Goal: Navigation & Orientation: Find specific page/section

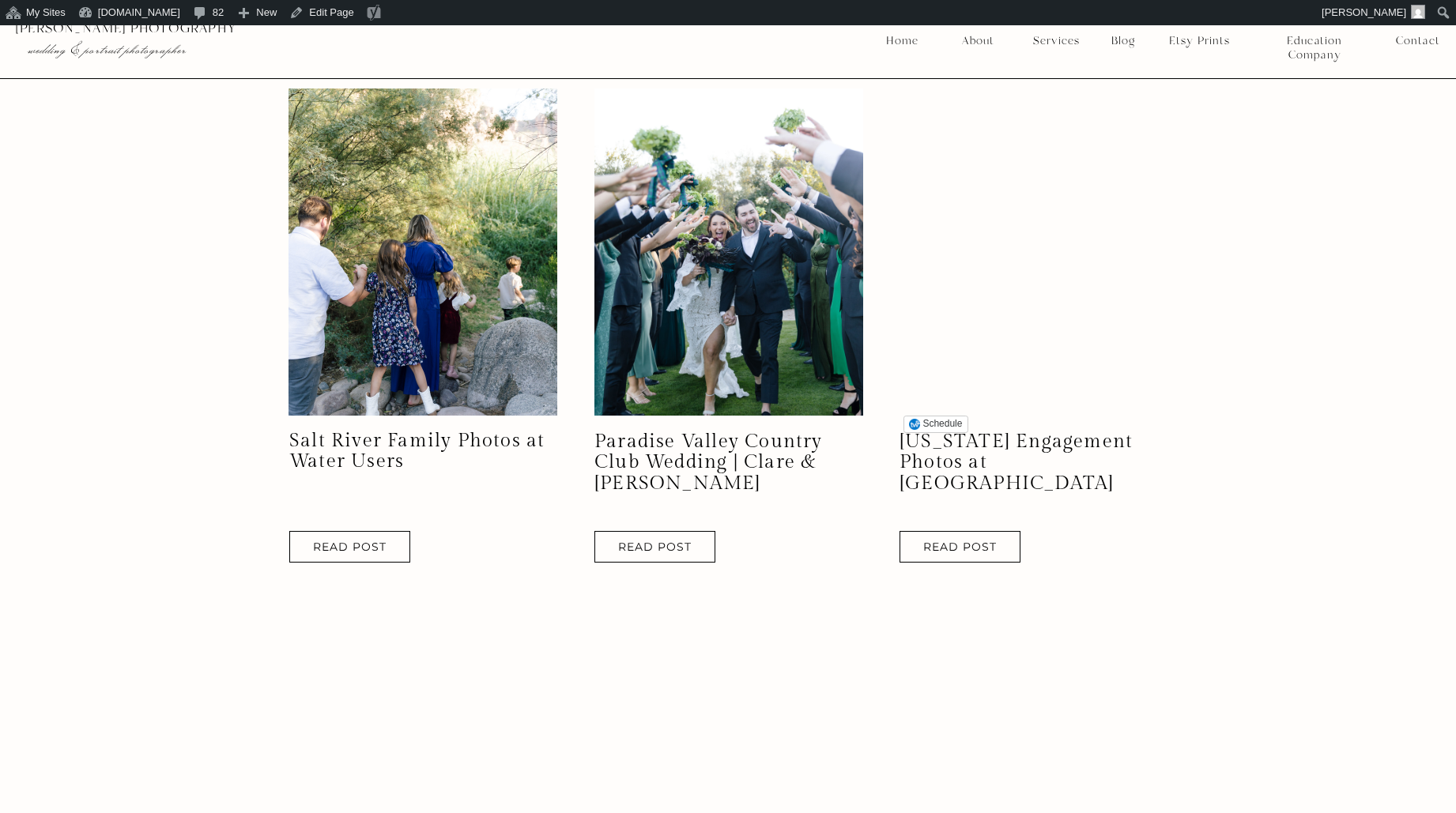
scroll to position [1323, 0]
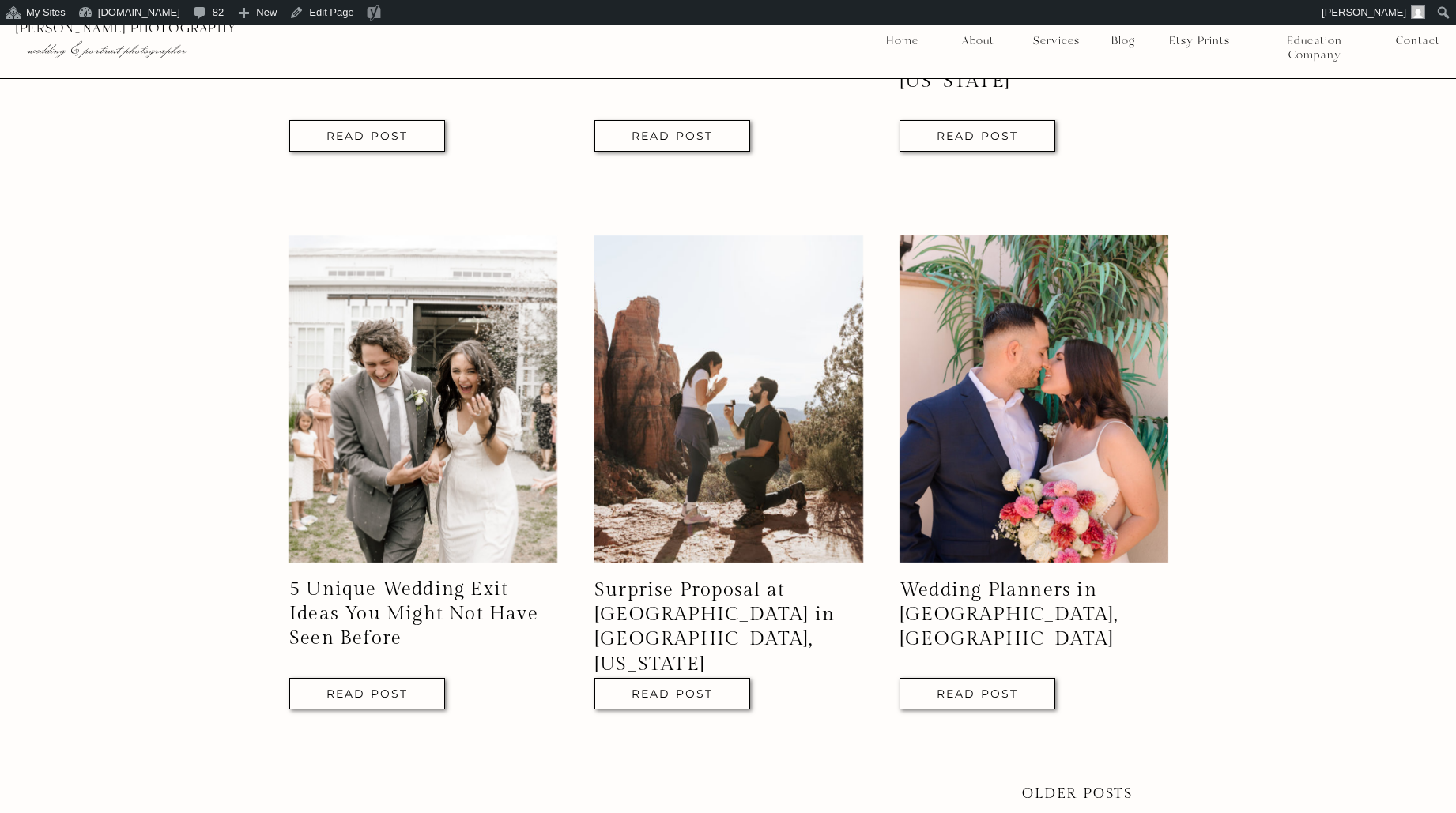
scroll to position [3426, 0]
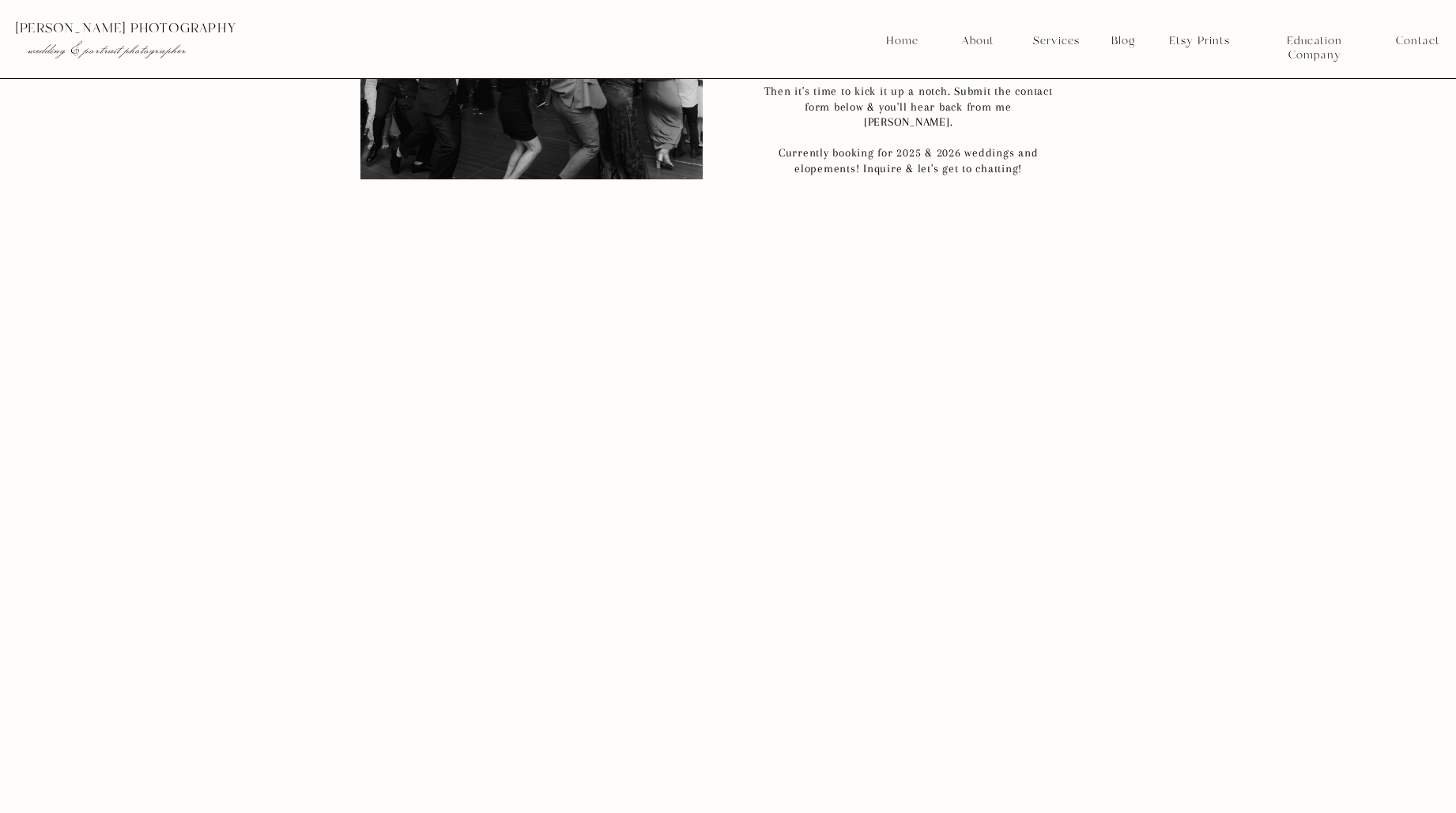
scroll to position [8111, 0]
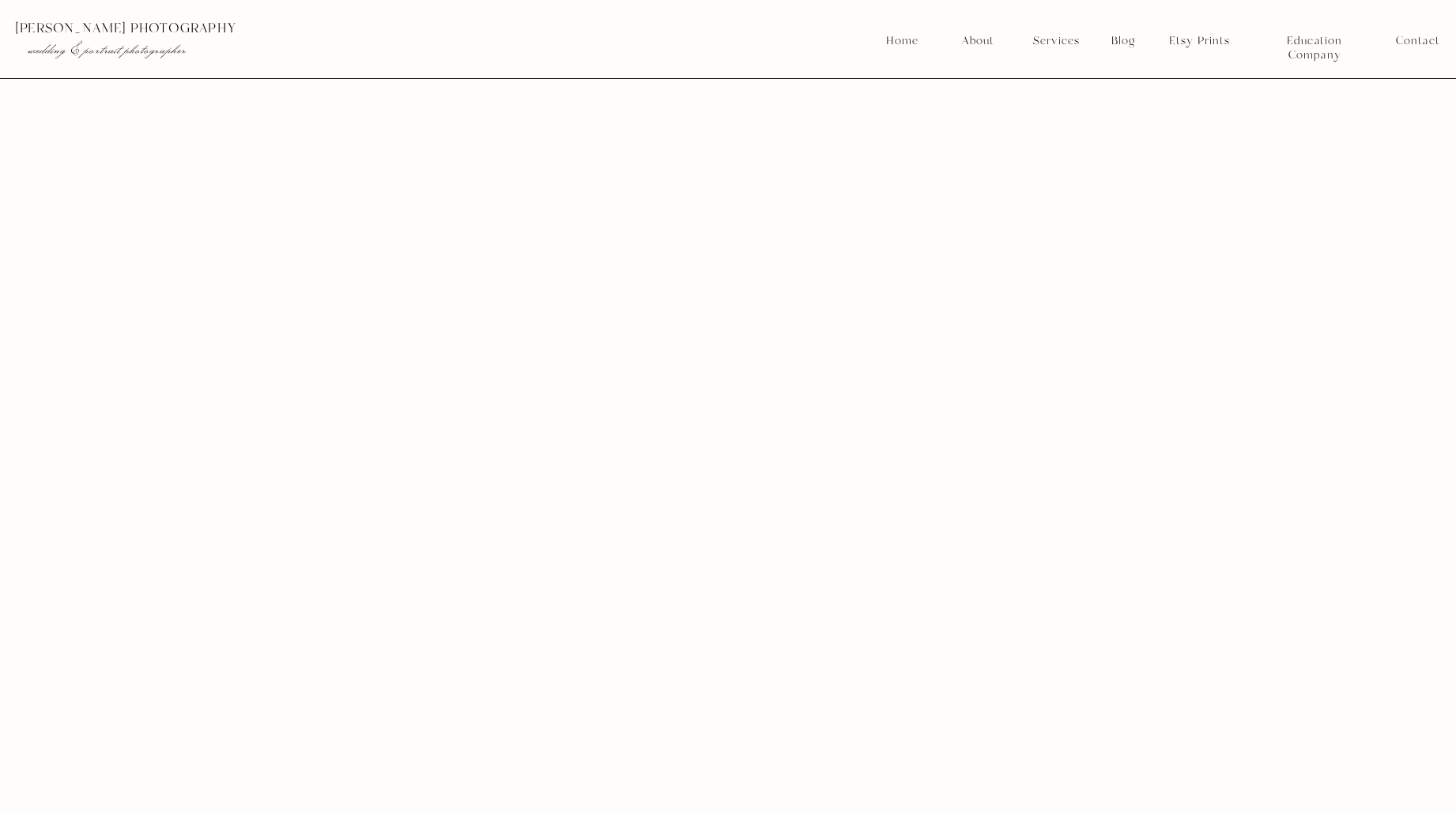
click at [991, 37] on nav "About" at bounding box center [977, 41] width 40 height 14
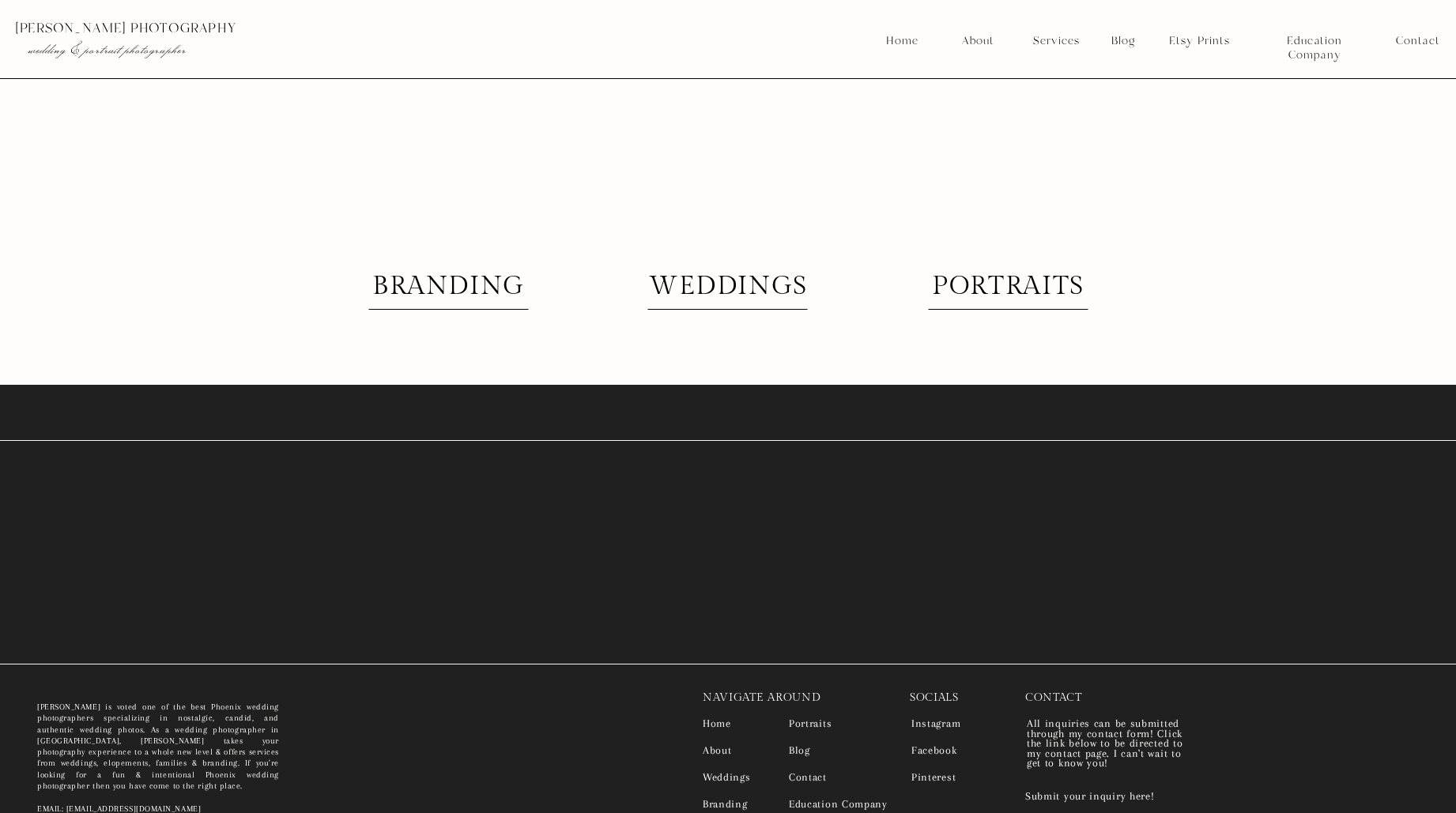
scroll to position [3941, 0]
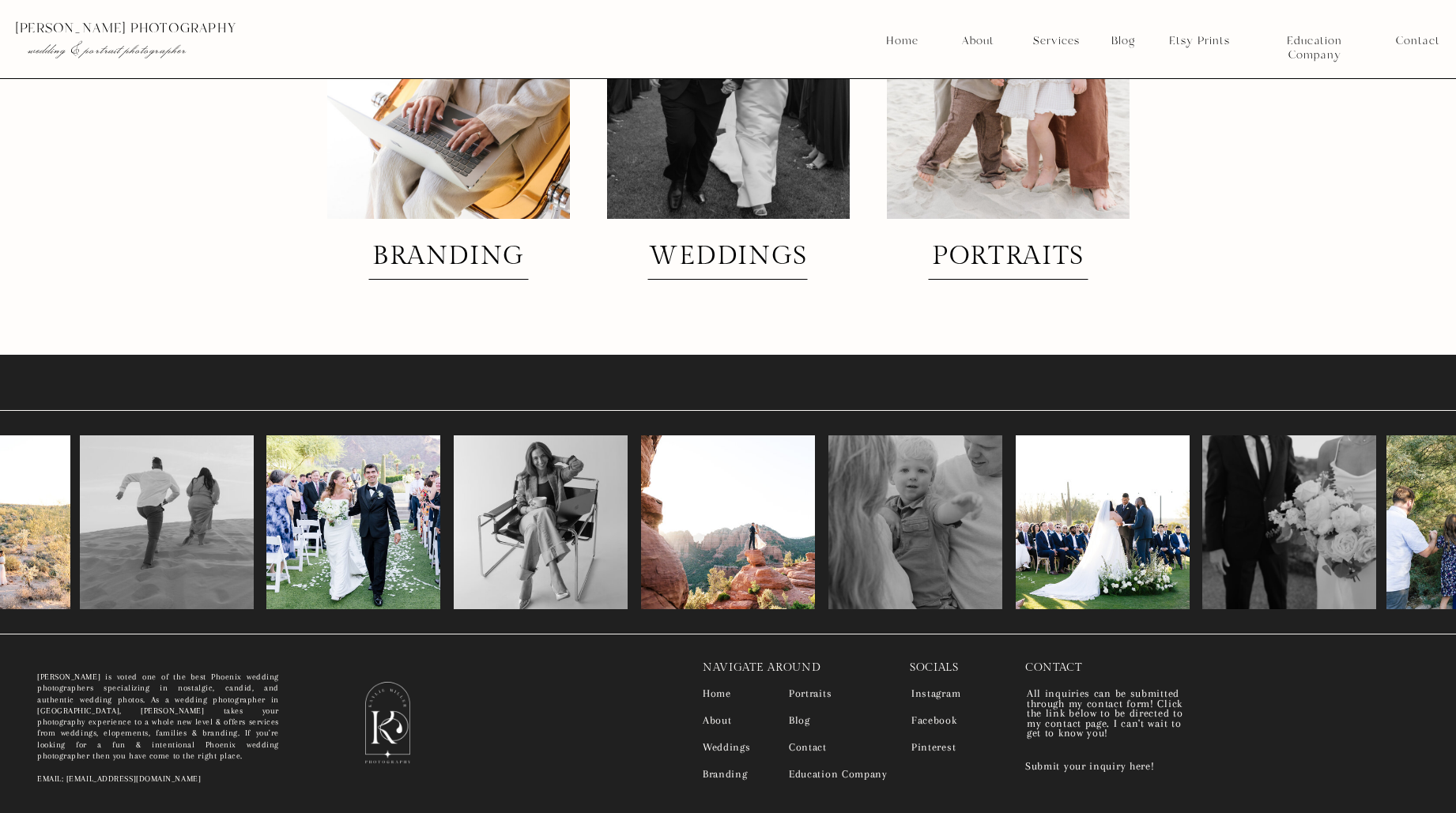
click at [1045, 35] on nav "Services" at bounding box center [1056, 41] width 59 height 14
click at [1044, 73] on nav "Weddings" at bounding box center [1057, 79] width 59 height 14
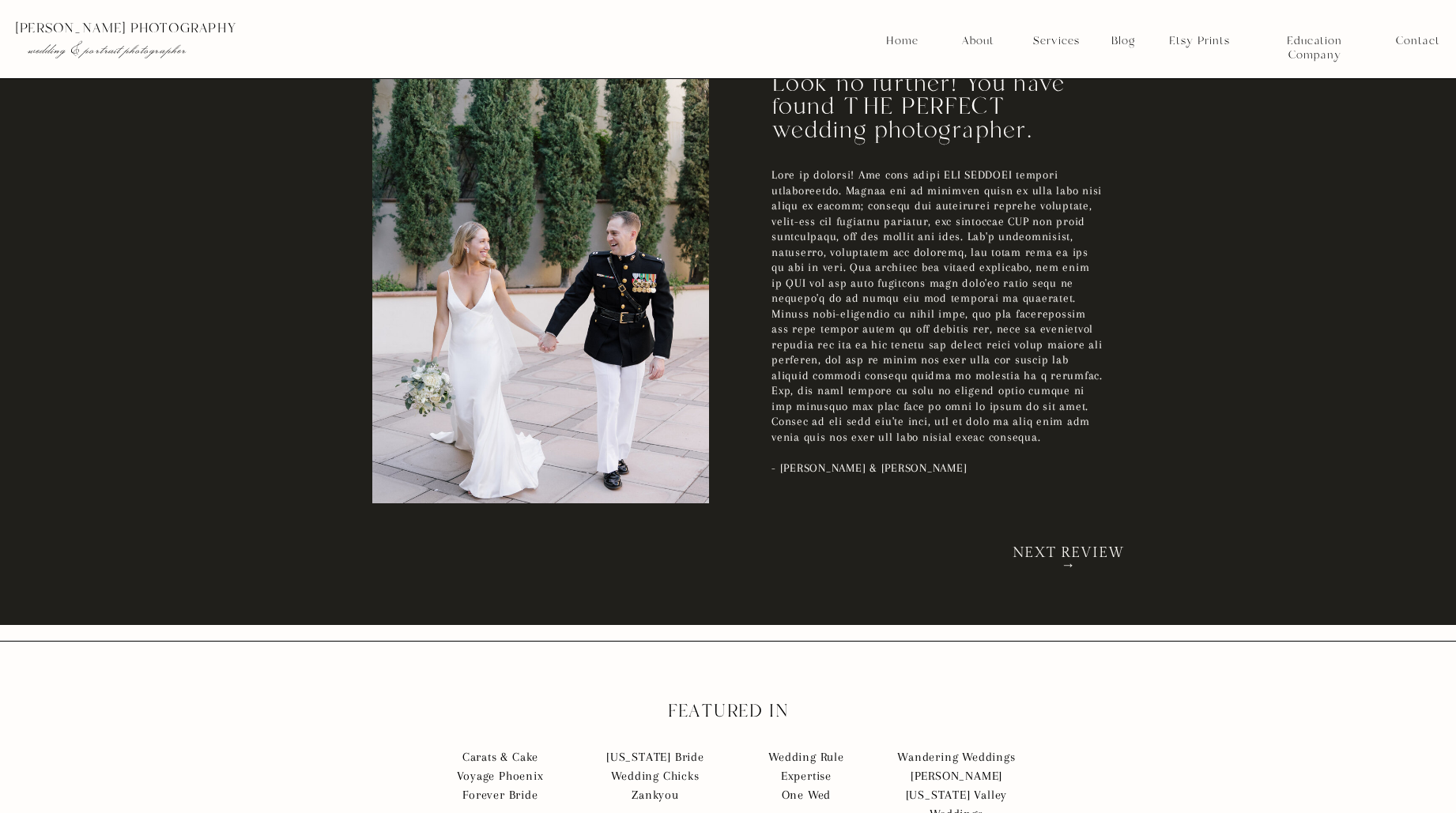
scroll to position [3511, 0]
